Goal: Register for event/course

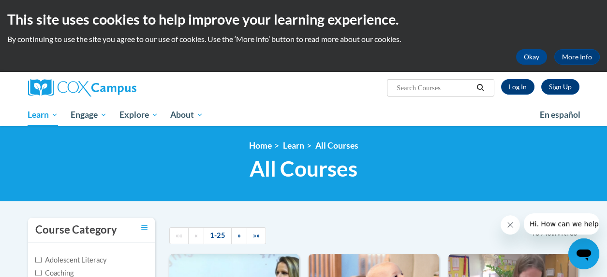
click at [296, 91] on div "Sign Up Log In Search Search..." at bounding box center [397, 84] width 377 height 25
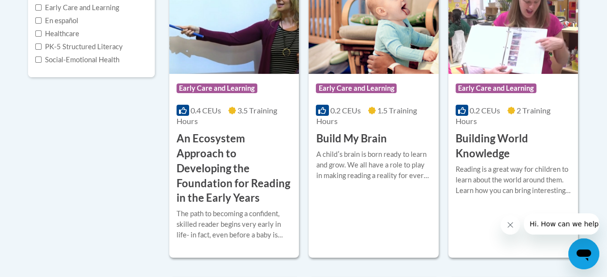
scroll to position [285, 0]
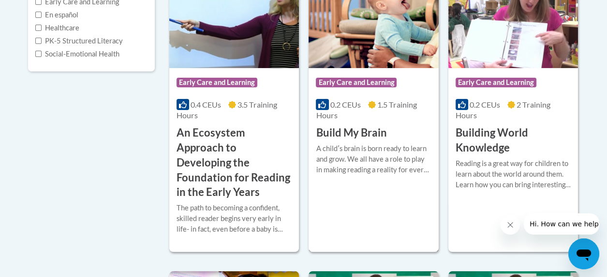
click at [359, 134] on h3 "Build My Brain" at bounding box center [351, 133] width 71 height 15
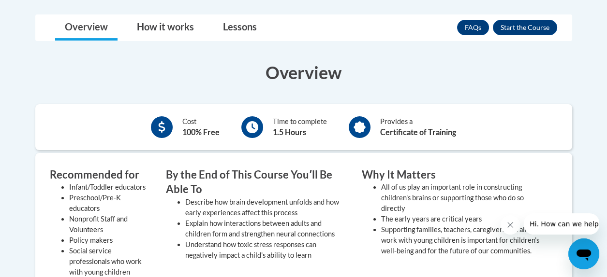
scroll to position [256, 0]
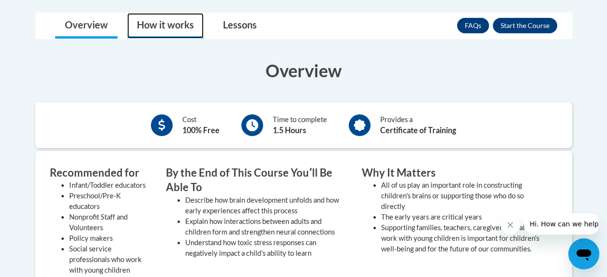
click at [180, 24] on link "How it works" at bounding box center [165, 26] width 76 height 26
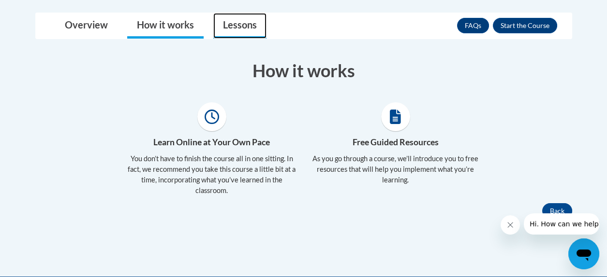
click at [235, 24] on link "Lessons" at bounding box center [239, 26] width 53 height 26
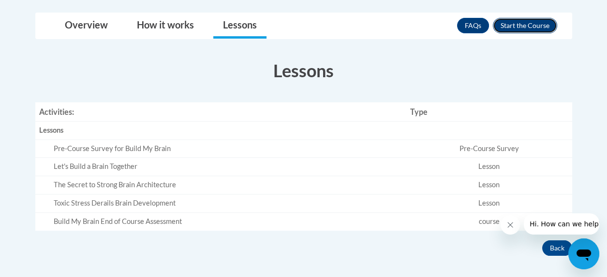
click at [512, 23] on button "Enroll" at bounding box center [525, 25] width 64 height 15
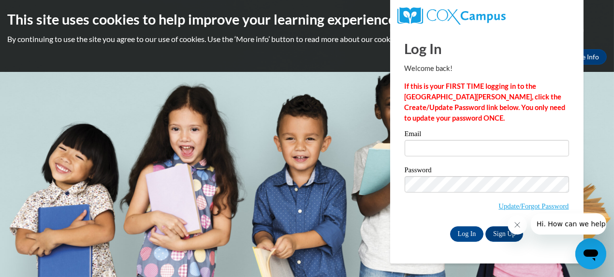
click at [603, 149] on body "This site uses cookies to help improve your learning experience. By continuing …" at bounding box center [307, 138] width 614 height 277
click at [355, 125] on body "This site uses cookies to help improve your learning experience. By continuing …" at bounding box center [307, 138] width 614 height 277
click at [369, 90] on body "This site uses cookies to help improve your learning experience. By continuing …" at bounding box center [307, 138] width 614 height 277
